Goal: Information Seeking & Learning: Stay updated

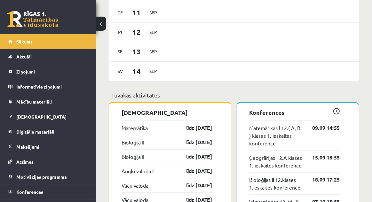
scroll to position [493, 0]
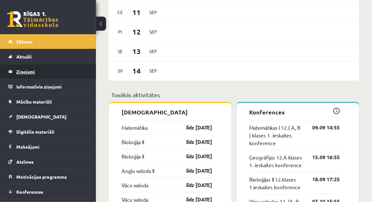
click at [22, 72] on legend "Ziņojumi 0" at bounding box center [52, 71] width 72 height 15
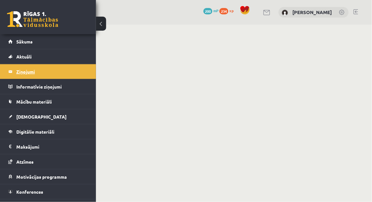
scroll to position [31, 0]
click at [19, 81] on legend "Informatīvie ziņojumi 0" at bounding box center [52, 86] width 72 height 15
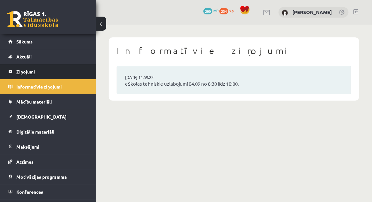
click at [25, 75] on legend "Ziņojumi 0" at bounding box center [52, 71] width 72 height 15
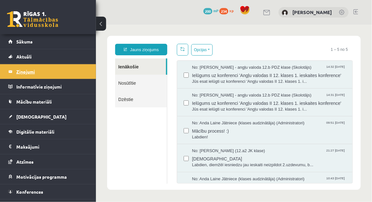
scroll to position [0, 0]
click at [298, 190] on span "Rīgas 1. Tālmācības vidusskolas 2025./2026. mācību gada atklāšanas pasākums" at bounding box center [268, 188] width 154 height 14
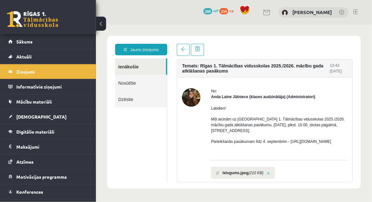
scroll to position [0, 0]
click at [182, 50] on span at bounding box center [183, 49] width 4 height 4
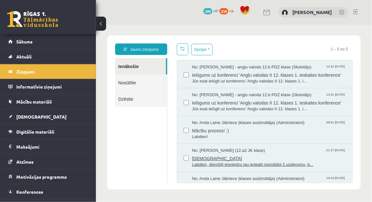
click at [303, 158] on span "ieskaite" at bounding box center [268, 157] width 154 height 8
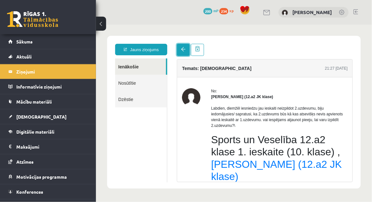
click at [182, 50] on span at bounding box center [183, 49] width 4 height 4
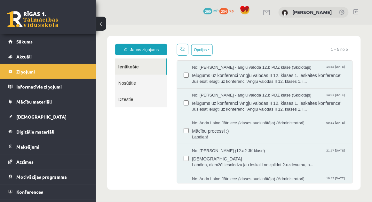
click at [317, 129] on span "Mācību process! :)" at bounding box center [268, 130] width 154 height 8
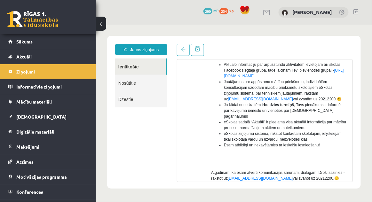
scroll to position [173, 0]
click at [183, 50] on span at bounding box center [183, 49] width 4 height 4
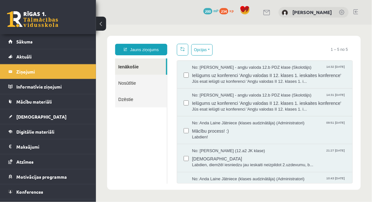
scroll to position [18, 0]
click at [215, 128] on span "Mācību process! :)" at bounding box center [268, 130] width 154 height 8
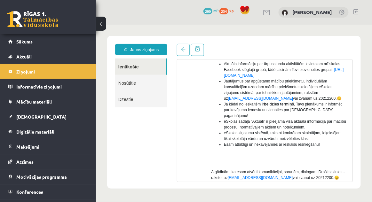
scroll to position [0, 0]
click at [184, 49] on span at bounding box center [183, 49] width 4 height 4
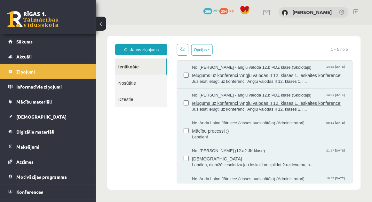
click at [205, 101] on span "Ielūgums uz konferenci 'Angļu valodas II 12. klases 1. ieskaites konference'" at bounding box center [268, 102] width 154 height 8
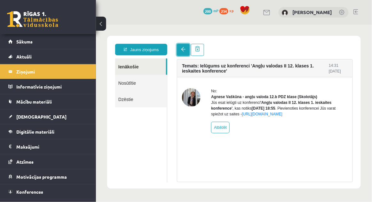
click at [183, 50] on span at bounding box center [183, 49] width 4 height 4
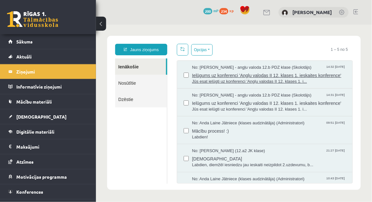
click at [197, 69] on span "No: Agnese Vaškūna - angļu valoda 12.b PDZ klase (Skolotājs)" at bounding box center [251, 67] width 120 height 6
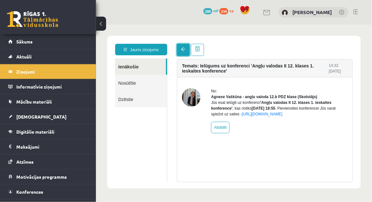
click at [184, 48] on span at bounding box center [183, 49] width 4 height 4
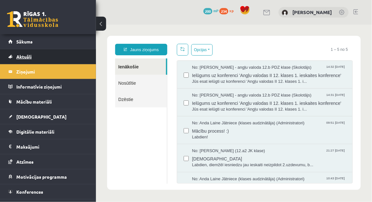
click at [33, 51] on link "Aktuāli" at bounding box center [48, 56] width 80 height 15
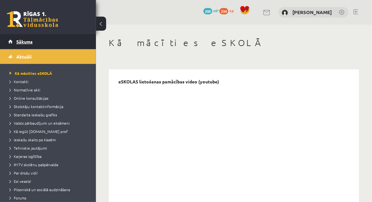
click at [28, 40] on span "Sākums" at bounding box center [24, 42] width 16 height 6
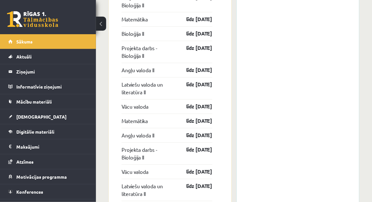
scroll to position [1006, 0]
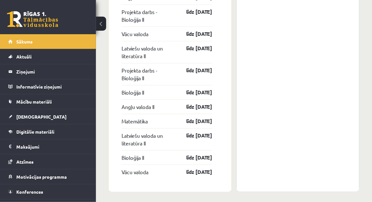
click at [67, 23] on div "0 Dāvanas 200 mP 234 xp" at bounding box center [48, 17] width 96 height 34
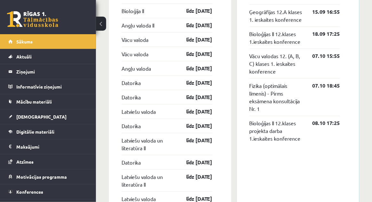
scroll to position [640, 0]
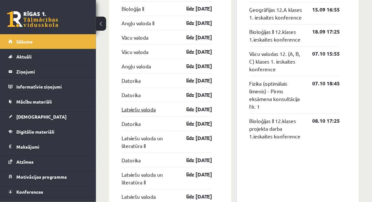
click at [123, 106] on link "Latviešu valoda" at bounding box center [138, 109] width 34 height 8
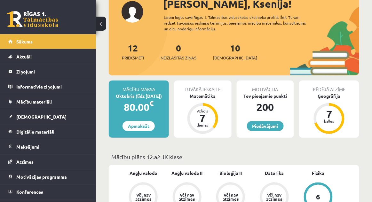
scroll to position [0, 0]
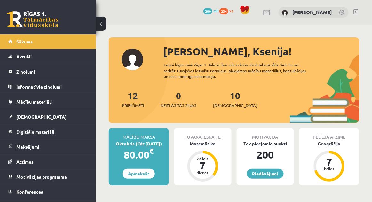
click at [357, 11] on link at bounding box center [355, 11] width 5 height 5
